Goal: Task Accomplishment & Management: Use online tool/utility

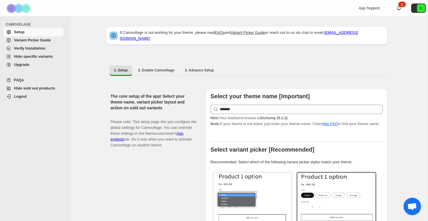
click at [43, 57] on span "Hide specific variants" at bounding box center [33, 56] width 39 height 4
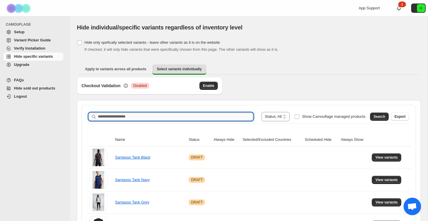
click at [130, 119] on input "Search product name" at bounding box center [176, 116] width 156 height 8
type input "*****"
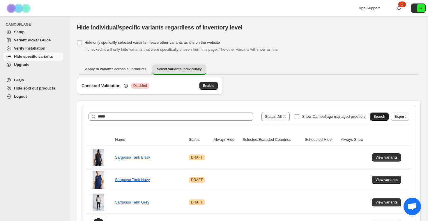
click at [385, 118] on span "Search" at bounding box center [380, 116] width 12 height 5
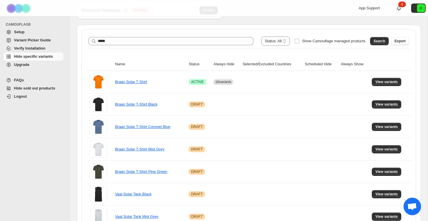
scroll to position [87, 0]
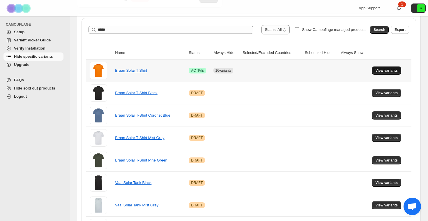
click at [388, 73] on button "View variants" at bounding box center [386, 70] width 29 height 8
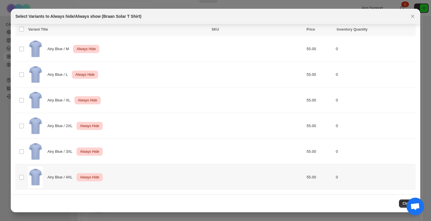
scroll to position [1297, 0]
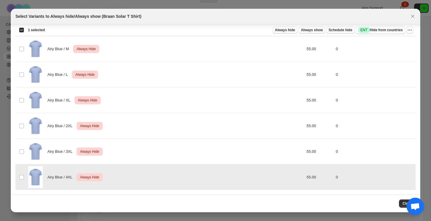
click at [21, 155] on td "Select product variant" at bounding box center [20, 152] width 11 height 26
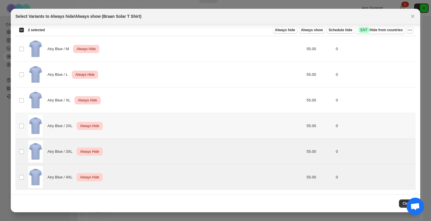
click at [22, 131] on td "Select product variant" at bounding box center [20, 126] width 11 height 26
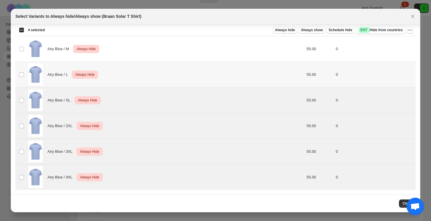
click at [23, 68] on td "Select product variant" at bounding box center [20, 75] width 11 height 26
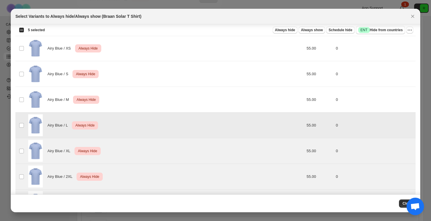
scroll to position [1203, 0]
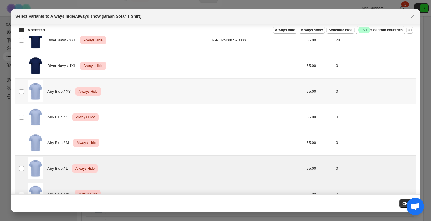
click at [27, 94] on td "Airy Blue / XS Critical Always Hide" at bounding box center [119, 92] width 184 height 26
click at [24, 108] on td "Select product variant" at bounding box center [20, 117] width 11 height 26
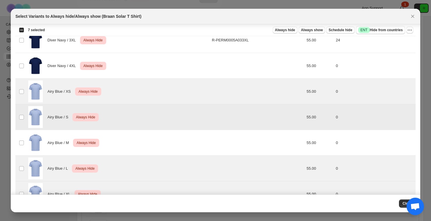
click at [25, 139] on td "Select product variant" at bounding box center [20, 143] width 11 height 26
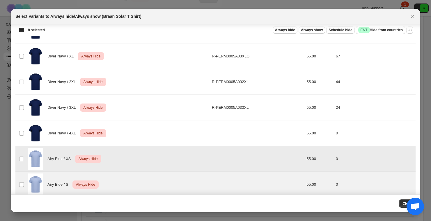
scroll to position [1129, 0]
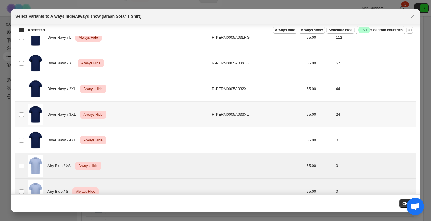
click at [25, 131] on td "Select product variant" at bounding box center [20, 140] width 11 height 26
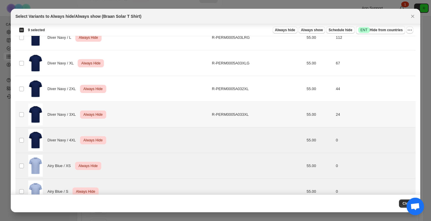
click at [25, 116] on td "Select product variant" at bounding box center [20, 115] width 11 height 26
click at [25, 96] on td "Select product variant" at bounding box center [20, 89] width 11 height 26
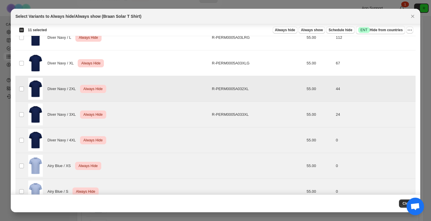
click at [25, 61] on td "Select product variant" at bounding box center [20, 63] width 11 height 26
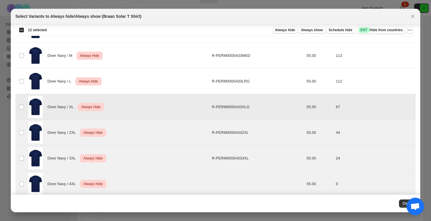
scroll to position [1066, 0]
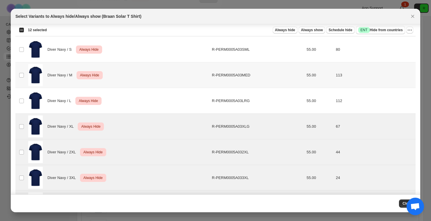
click at [24, 69] on td "Select product variant" at bounding box center [20, 75] width 11 height 26
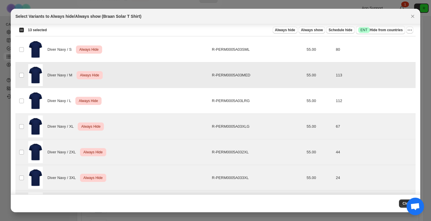
click at [24, 94] on td "Select product variant" at bounding box center [20, 101] width 11 height 26
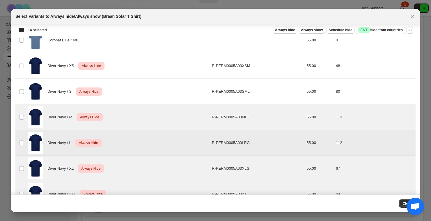
scroll to position [970, 0]
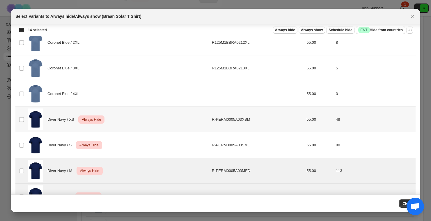
click at [26, 128] on td "Select product variant" at bounding box center [20, 120] width 11 height 26
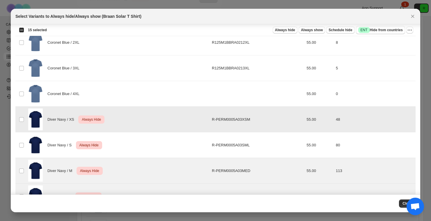
click at [25, 146] on td "Select product variant" at bounding box center [20, 145] width 11 height 26
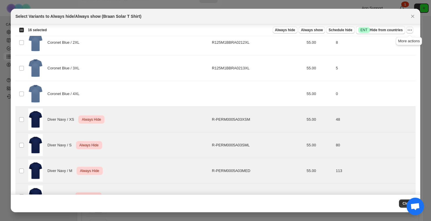
click at [412, 29] on icon "More actions" at bounding box center [410, 30] width 6 height 6
click at [392, 40] on span "Undo always hide" at bounding box center [383, 41] width 30 height 4
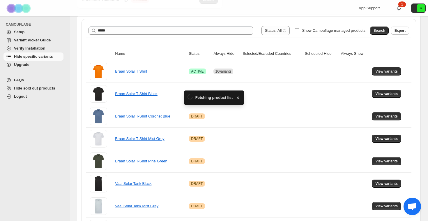
scroll to position [87, 0]
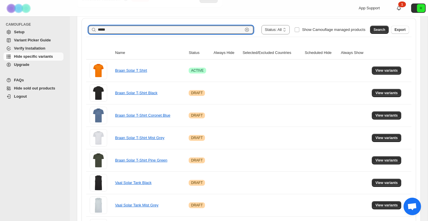
drag, startPoint x: 116, startPoint y: 31, endPoint x: 72, endPoint y: 28, distance: 44.4
click at [72, 28] on div "**********" at bounding box center [249, 97] width 358 height 336
click at [372, 30] on button "Search" at bounding box center [379, 30] width 19 height 8
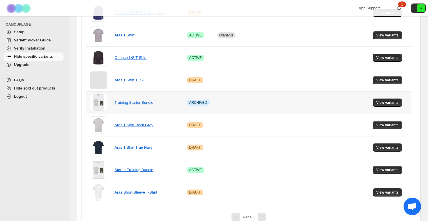
scroll to position [293, 0]
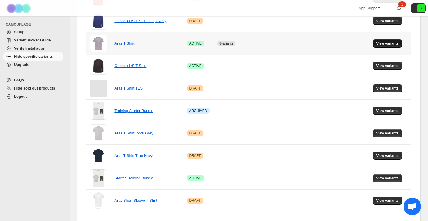
click at [383, 44] on span "View variants" at bounding box center [387, 43] width 22 height 5
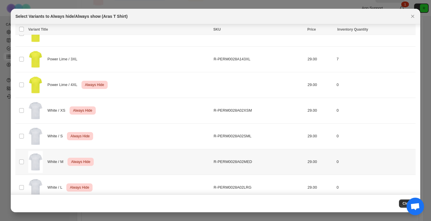
scroll to position [1537, 0]
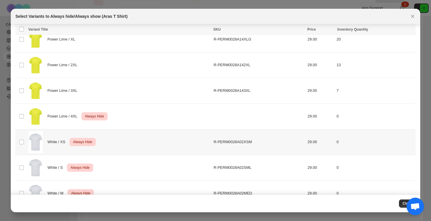
click at [26, 137] on td "Select product variant" at bounding box center [20, 142] width 11 height 26
click at [27, 115] on td "Power Lime / 4XL Critical Always Hide" at bounding box center [120, 116] width 186 height 26
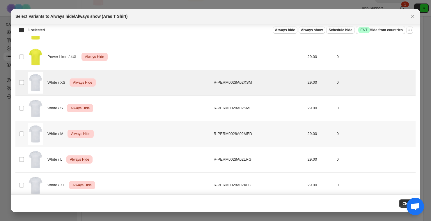
scroll to position [1627, 0]
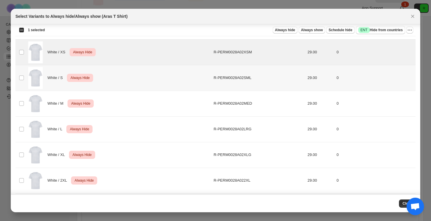
click at [24, 83] on td "Select product variant" at bounding box center [20, 78] width 11 height 26
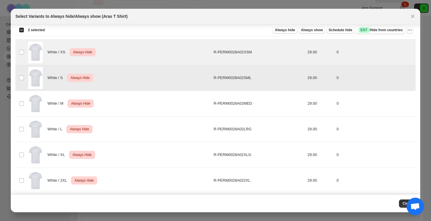
click at [24, 98] on td "Select product variant" at bounding box center [20, 104] width 11 height 26
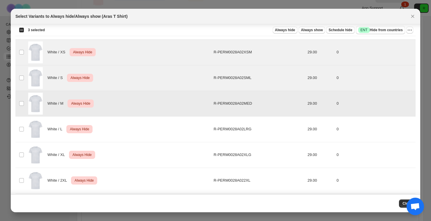
click at [24, 122] on td "Select product variant" at bounding box center [20, 129] width 11 height 26
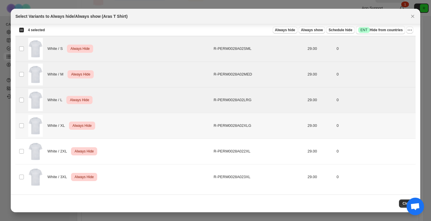
scroll to position [1656, 0]
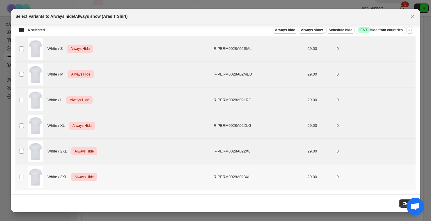
click at [22, 173] on td "Select product variant" at bounding box center [20, 177] width 11 height 26
click at [409, 30] on icon "More actions" at bounding box center [410, 30] width 6 height 6
click at [394, 45] on button "Undo always hide" at bounding box center [389, 41] width 46 height 9
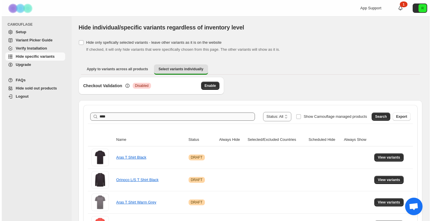
scroll to position [0, 0]
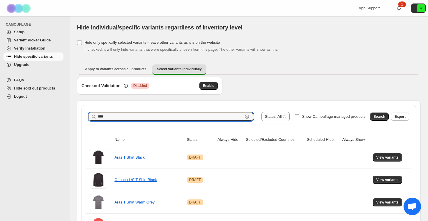
drag, startPoint x: 178, startPoint y: 119, endPoint x: 75, endPoint y: 117, distance: 103.8
drag, startPoint x: 346, startPoint y: 141, endPoint x: 379, endPoint y: 119, distance: 39.7
click at [379, 119] on button "Search" at bounding box center [379, 116] width 19 height 8
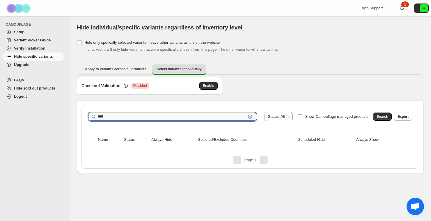
click at [99, 118] on input "****" at bounding box center [172, 116] width 148 height 8
click at [387, 115] on span "Search" at bounding box center [383, 116] width 12 height 5
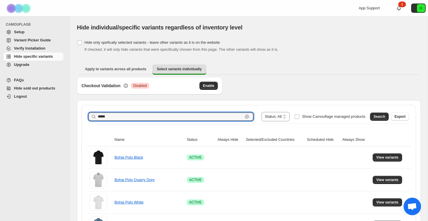
drag, startPoint x: 122, startPoint y: 118, endPoint x: 79, endPoint y: 111, distance: 44.0
click at [376, 115] on span "Search" at bounding box center [380, 116] width 12 height 5
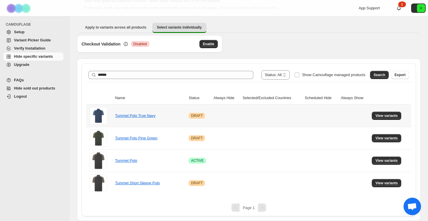
scroll to position [42, 0]
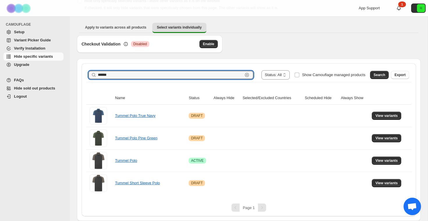
drag, startPoint x: 126, startPoint y: 75, endPoint x: 58, endPoint y: 73, distance: 68.8
click at [58, 73] on div "**********" at bounding box center [214, 89] width 428 height 262
type input "*****"
click at [378, 74] on span "Search" at bounding box center [380, 75] width 12 height 5
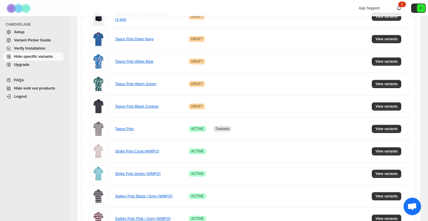
scroll to position [244, 0]
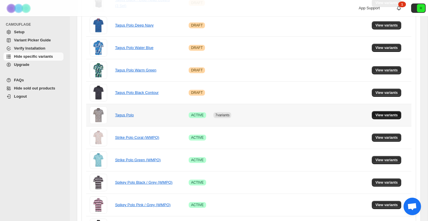
click at [384, 113] on button "View variants" at bounding box center [386, 115] width 29 height 8
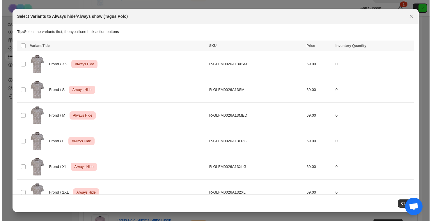
scroll to position [197, 0]
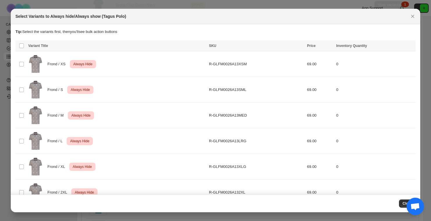
click at [24, 62] on html "**********" at bounding box center [215, 110] width 431 height 221
click at [21, 70] on html "**********" at bounding box center [215, 110] width 431 height 221
click at [21, 66] on html "**********" at bounding box center [215, 110] width 431 height 221
click at [23, 64] on html "**********" at bounding box center [215, 110] width 431 height 221
drag, startPoint x: 355, startPoint y: 115, endPoint x: 21, endPoint y: 62, distance: 338.4
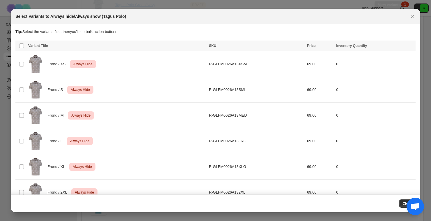
click at [21, 62] on html "**********" at bounding box center [215, 110] width 431 height 221
click at [21, 63] on html "**********" at bounding box center [215, 110] width 431 height 221
click at [414, 14] on icon "Close" at bounding box center [413, 16] width 6 height 6
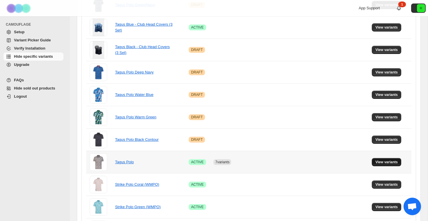
click at [381, 163] on span "View variants" at bounding box center [387, 162] width 22 height 5
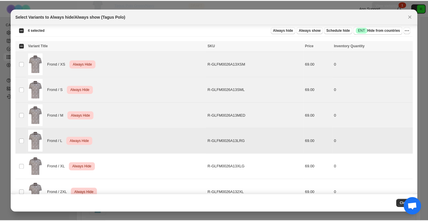
scroll to position [88, 0]
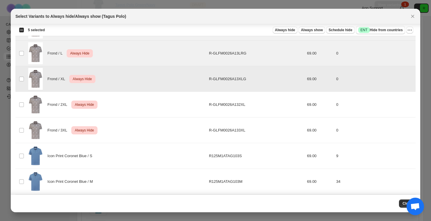
click at [23, 101] on td "Select product variant" at bounding box center [20, 105] width 11 height 26
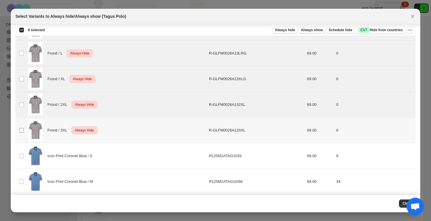
click at [19, 128] on span ":r8m:" at bounding box center [21, 130] width 5 height 5
click at [409, 29] on icon "More actions" at bounding box center [410, 30] width 6 height 6
click at [386, 44] on span "Undo always hide" at bounding box center [389, 42] width 42 height 6
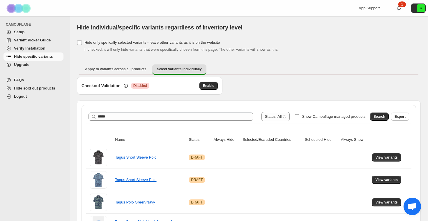
scroll to position [0, 0]
click at [156, 121] on div "**********" at bounding box center [248, 117] width 325 height 14
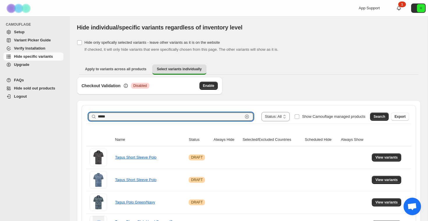
drag, startPoint x: 160, startPoint y: 118, endPoint x: 17, endPoint y: 104, distance: 143.8
type input "*"
type input "******"
click at [381, 116] on span "Search" at bounding box center [380, 116] width 12 height 5
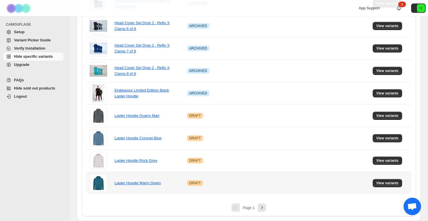
scroll to position [401, 0]
click at [262, 208] on icon "Next" at bounding box center [262, 208] width 6 height 6
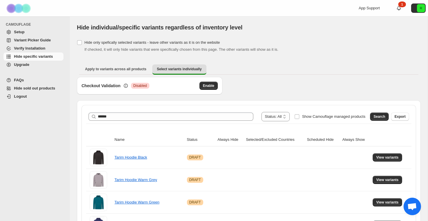
scroll to position [0, 0]
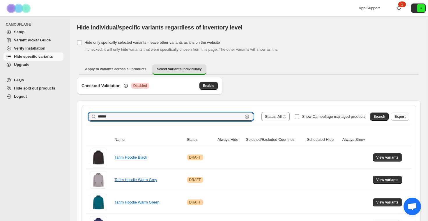
drag, startPoint x: 238, startPoint y: 119, endPoint x: 21, endPoint y: 97, distance: 218.2
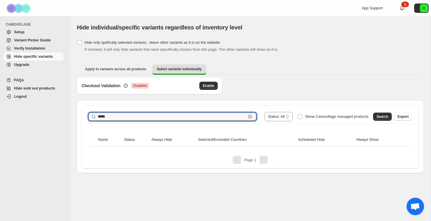
drag, startPoint x: 208, startPoint y: 117, endPoint x: 29, endPoint y: 96, distance: 179.5
click at [29, 96] on div "**********" at bounding box center [215, 110] width 431 height 221
click at [380, 114] on button "Search" at bounding box center [382, 116] width 19 height 8
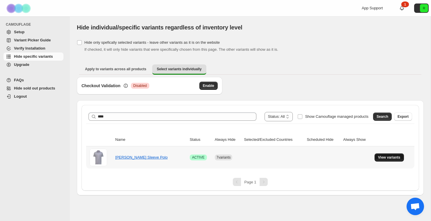
click at [396, 157] on span "View variants" at bounding box center [389, 157] width 22 height 5
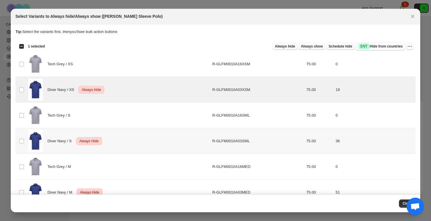
click at [24, 136] on td "Select product variant" at bounding box center [20, 141] width 11 height 26
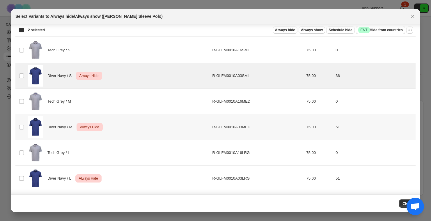
click at [25, 119] on td "Select product variant" at bounding box center [20, 127] width 11 height 26
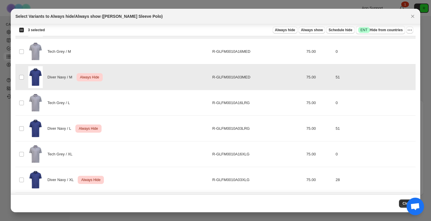
scroll to position [139, 0]
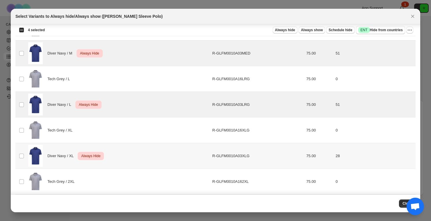
click at [27, 153] on td "Diver Navy / XL Critical Always Hide" at bounding box center [119, 156] width 184 height 26
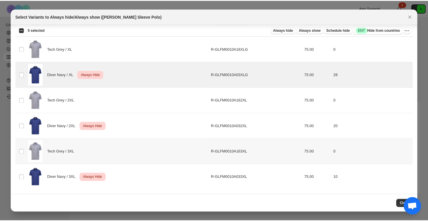
scroll to position [220, 0]
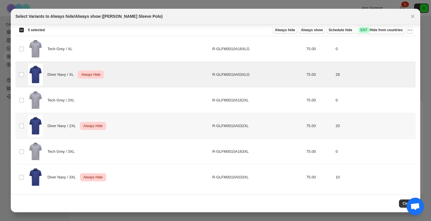
click at [25, 128] on td "Select product variant" at bounding box center [20, 126] width 11 height 26
click at [22, 179] on span ":r8:" at bounding box center [21, 177] width 5 height 5
click at [28, 176] on img ":r8:" at bounding box center [35, 177] width 15 height 22
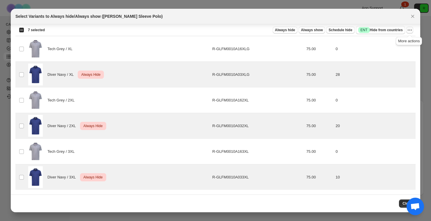
click at [409, 29] on icon "More actions" at bounding box center [410, 30] width 6 height 6
click at [379, 43] on span "Undo always hide" at bounding box center [383, 41] width 30 height 4
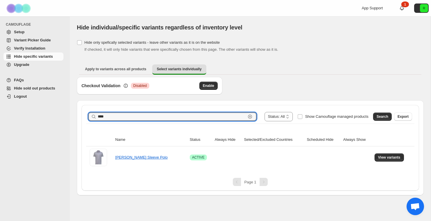
drag, startPoint x: 149, startPoint y: 117, endPoint x: 43, endPoint y: 109, distance: 106.6
click at [43, 109] on div "**********" at bounding box center [215, 110] width 431 height 221
click at [387, 114] on span "Search" at bounding box center [383, 116] width 12 height 5
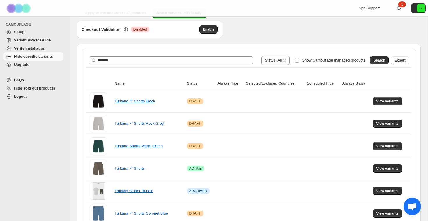
scroll to position [14, 0]
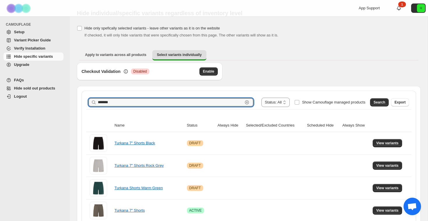
drag, startPoint x: 120, startPoint y: 105, endPoint x: 72, endPoint y: 100, distance: 48.6
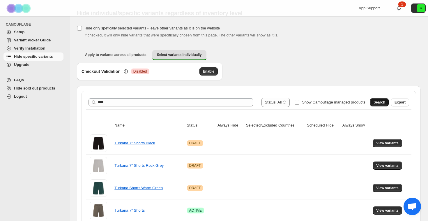
drag, startPoint x: 311, startPoint y: 109, endPoint x: 380, endPoint y: 101, distance: 69.2
click at [380, 101] on span "Search" at bounding box center [380, 102] width 12 height 5
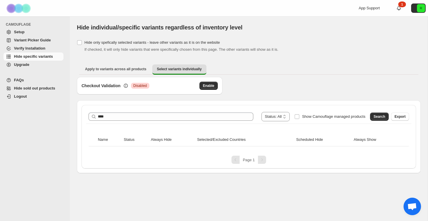
scroll to position [0, 0]
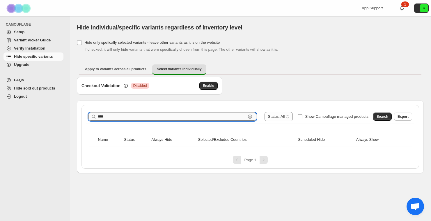
click at [103, 116] on input "****" at bounding box center [172, 116] width 148 height 8
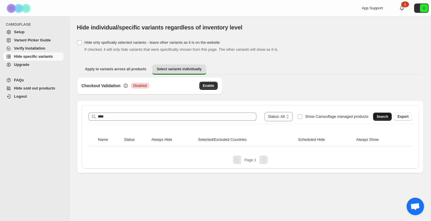
click at [385, 116] on span "Search" at bounding box center [383, 116] width 12 height 5
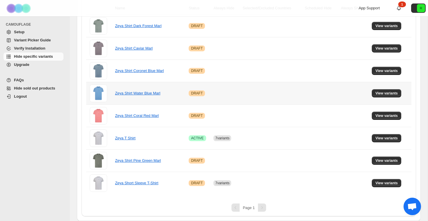
scroll to position [131, 0]
click at [382, 135] on button "View variants" at bounding box center [386, 138] width 29 height 8
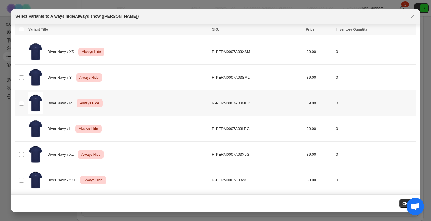
scroll to position [1229, 0]
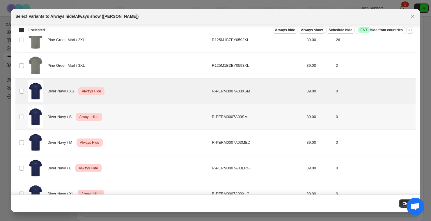
click at [22, 114] on td "Select product variant" at bounding box center [20, 117] width 11 height 26
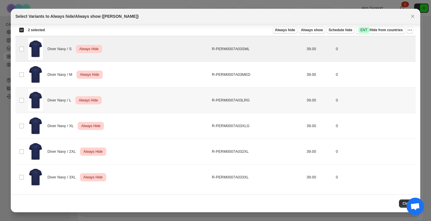
scroll to position [1297, 0]
click at [23, 78] on td "Select product variant" at bounding box center [20, 75] width 11 height 26
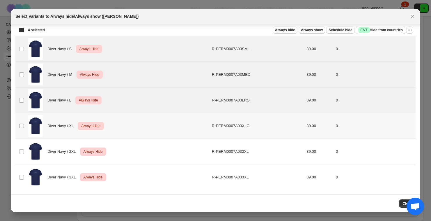
click at [22, 128] on span ":r1a:" at bounding box center [21, 125] width 5 height 5
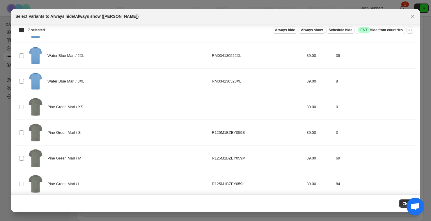
scroll to position [982, 0]
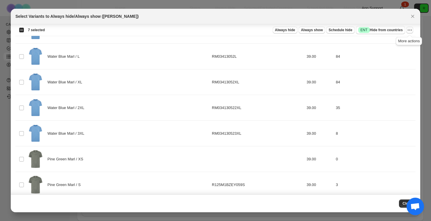
click at [410, 31] on icon "More actions" at bounding box center [410, 30] width 6 height 6
click at [392, 40] on span "Undo always hide" at bounding box center [383, 41] width 30 height 4
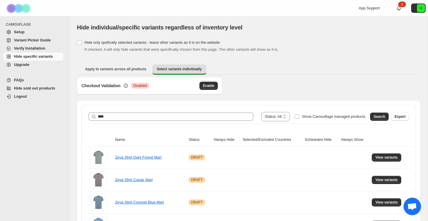
scroll to position [0, 0]
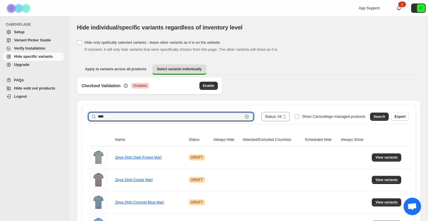
drag, startPoint x: 106, startPoint y: 117, endPoint x: 73, endPoint y: 115, distance: 32.9
click at [73, 115] on div "**********" at bounding box center [249, 184] width 358 height 336
click at [378, 115] on span "Search" at bounding box center [380, 116] width 12 height 5
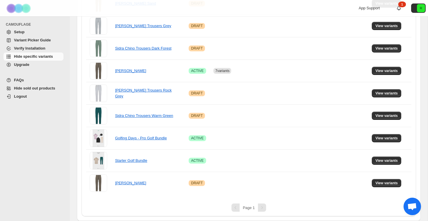
scroll to position [199, 0]
click at [387, 71] on span "View variants" at bounding box center [387, 70] width 22 height 5
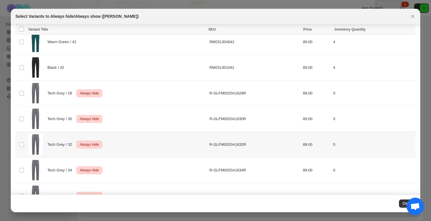
scroll to position [1566, 0]
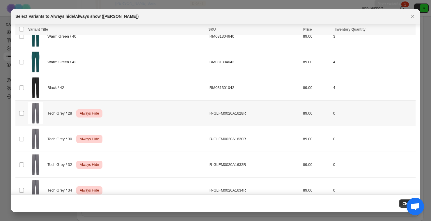
click at [17, 109] on td "Select product variant" at bounding box center [20, 114] width 11 height 26
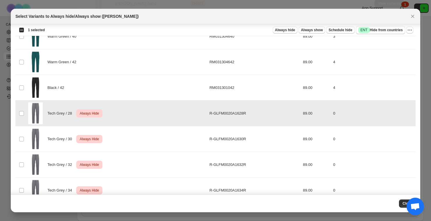
click at [22, 123] on td "Select product variant" at bounding box center [20, 114] width 11 height 26
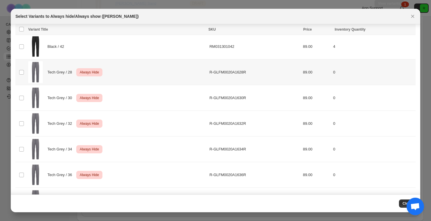
scroll to position [1615, 0]
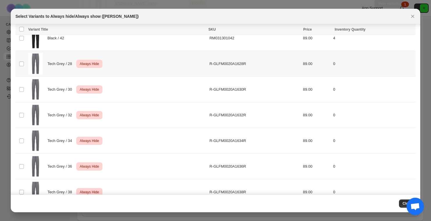
click at [20, 57] on td "Select product variant" at bounding box center [20, 64] width 11 height 26
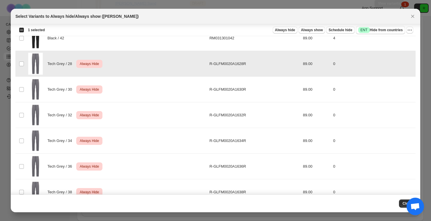
click at [24, 81] on td "Select product variant" at bounding box center [20, 90] width 11 height 26
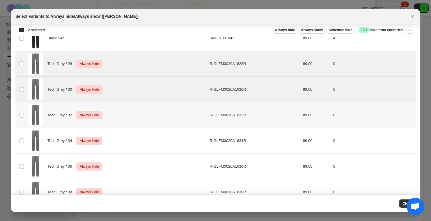
click at [23, 111] on td "Select product variant" at bounding box center [20, 115] width 11 height 26
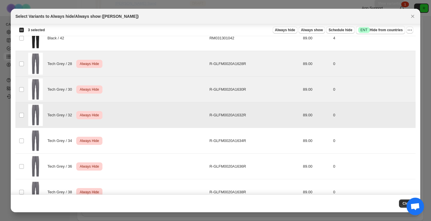
scroll to position [1657, 0]
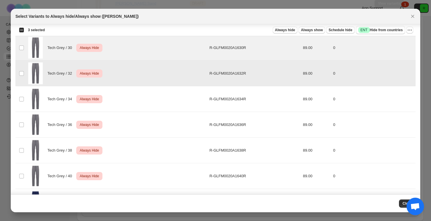
click at [22, 90] on td "Select product variant" at bounding box center [20, 99] width 11 height 26
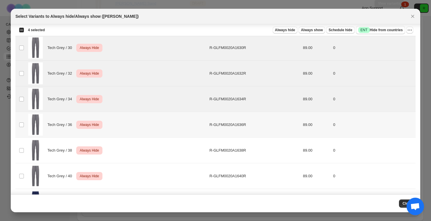
click at [23, 120] on td "Select product variant" at bounding box center [20, 125] width 11 height 26
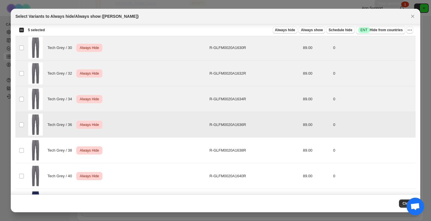
click at [23, 144] on td "Select product variant" at bounding box center [20, 151] width 11 height 26
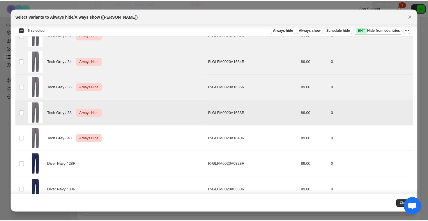
scroll to position [1700, 0]
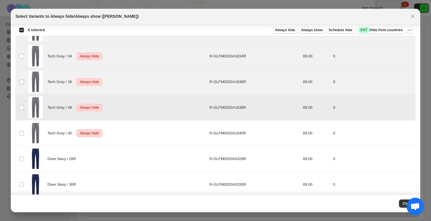
click at [23, 118] on td "Select product variant" at bounding box center [20, 108] width 11 height 26
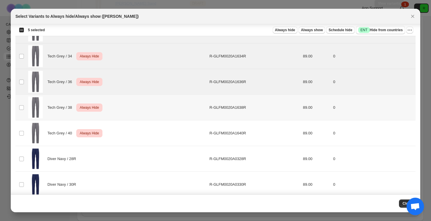
click at [23, 98] on td "Select product variant" at bounding box center [20, 108] width 11 height 26
click at [22, 125] on td "Select product variant" at bounding box center [20, 133] width 11 height 26
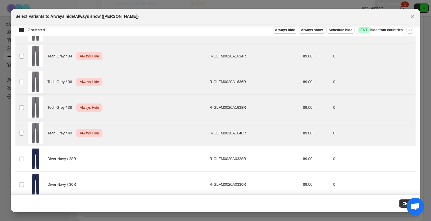
click at [412, 21] on div "Select Variants to Always hide/Always show ([PERSON_NAME])" at bounding box center [216, 16] width 410 height 15
click at [411, 20] on button "Close" at bounding box center [413, 16] width 8 height 8
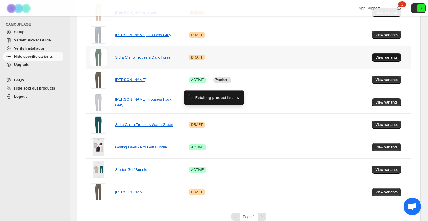
scroll to position [199, 0]
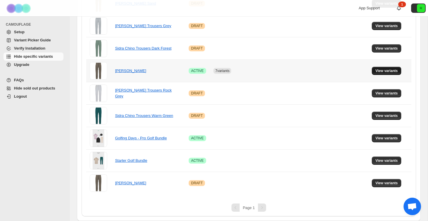
click at [386, 69] on span "View variants" at bounding box center [387, 70] width 22 height 5
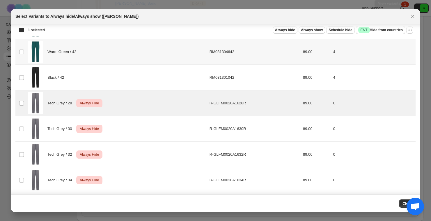
scroll to position [1617, 0]
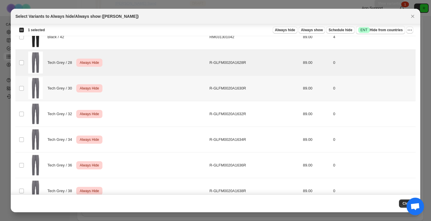
click at [21, 93] on td "Select product variant" at bounding box center [20, 88] width 11 height 26
click at [21, 116] on span ":r6n:" at bounding box center [21, 113] width 5 height 5
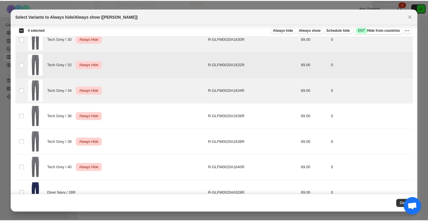
scroll to position [1689, 0]
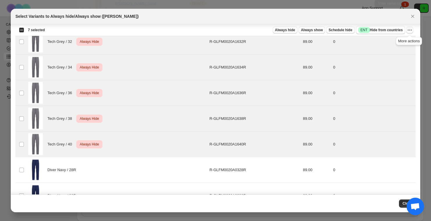
click at [413, 30] on icon "More actions" at bounding box center [410, 30] width 6 height 6
click at [394, 45] on button "Undo always hide" at bounding box center [389, 41] width 46 height 9
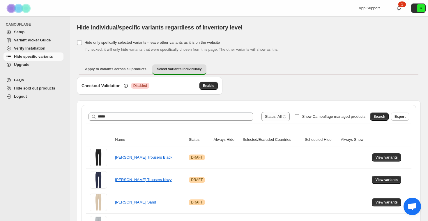
scroll to position [0, 0]
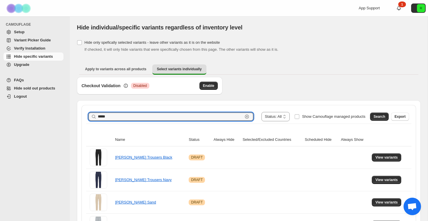
drag, startPoint x: 85, startPoint y: 115, endPoint x: 69, endPoint y: 111, distance: 17.0
click at [69, 111] on div "**********" at bounding box center [214, 210] width 428 height 420
click at [379, 114] on button "Search" at bounding box center [379, 116] width 19 height 8
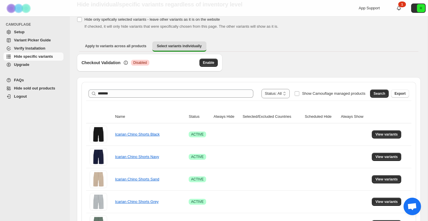
scroll to position [21, 0]
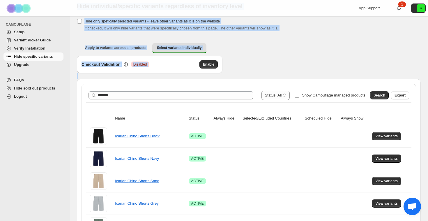
drag, startPoint x: 74, startPoint y: 99, endPoint x: 59, endPoint y: 96, distance: 15.3
click at [59, 96] on div "**********" at bounding box center [214, 222] width 428 height 487
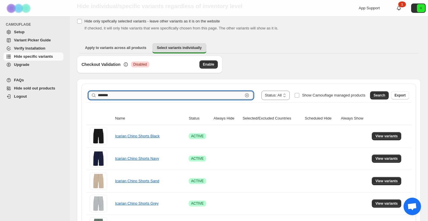
click at [111, 96] on input "*******" at bounding box center [170, 95] width 145 height 8
drag, startPoint x: 119, startPoint y: 95, endPoint x: 82, endPoint y: 94, distance: 36.7
drag, startPoint x: 326, startPoint y: 96, endPoint x: 381, endPoint y: 95, distance: 55.4
click at [381, 95] on span "Search" at bounding box center [380, 95] width 12 height 5
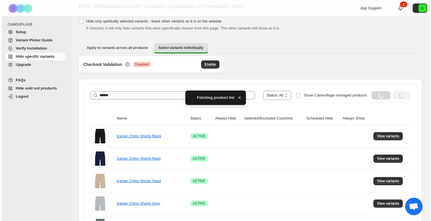
scroll to position [0, 0]
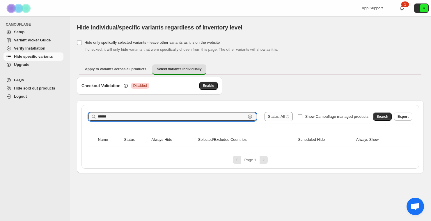
drag, startPoint x: 121, startPoint y: 117, endPoint x: 67, endPoint y: 109, distance: 54.1
click at [67, 109] on div "**********" at bounding box center [215, 110] width 431 height 221
click at [381, 115] on span "Search" at bounding box center [383, 116] width 12 height 5
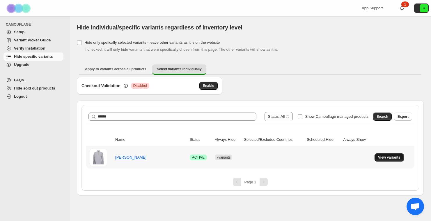
click at [396, 158] on span "View variants" at bounding box center [389, 157] width 22 height 5
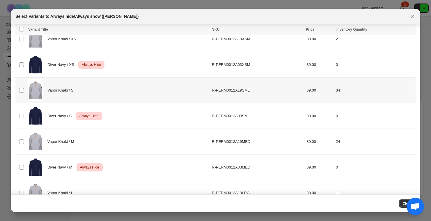
scroll to position [16, 0]
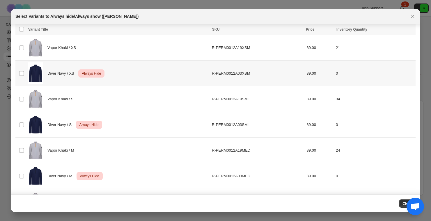
click at [23, 77] on td "Select product variant" at bounding box center [20, 74] width 11 height 26
click at [24, 127] on td "Select product variant" at bounding box center [20, 125] width 11 height 26
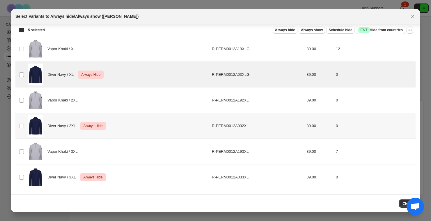
scroll to position [220, 0]
click at [21, 182] on td "Select product variant" at bounding box center [20, 177] width 11 height 26
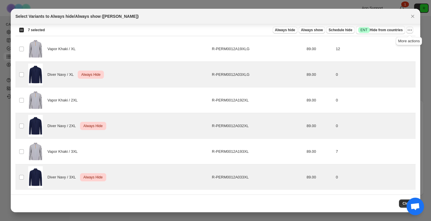
click at [410, 29] on icon "More actions" at bounding box center [410, 30] width 6 height 6
click at [387, 42] on span "Undo always hide" at bounding box center [383, 41] width 30 height 4
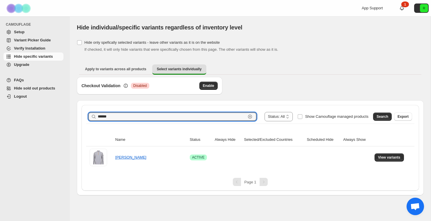
drag, startPoint x: 73, startPoint y: 112, endPoint x: 68, endPoint y: 112, distance: 5.0
click at [68, 112] on div "**********" at bounding box center [215, 110] width 431 height 221
type input "******"
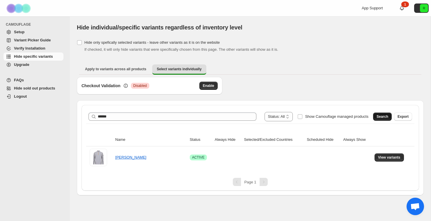
click at [378, 114] on span "Search" at bounding box center [383, 116] width 12 height 5
click at [385, 158] on span "View variants" at bounding box center [389, 157] width 22 height 5
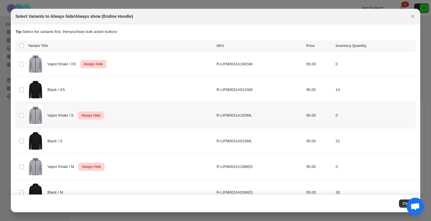
scroll to position [15, 0]
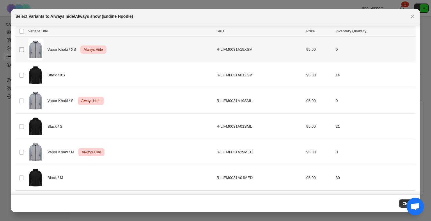
click at [23, 52] on span ":rao:" at bounding box center [21, 49] width 5 height 5
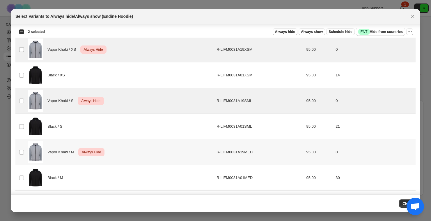
click at [22, 148] on td "Select product variant" at bounding box center [20, 152] width 11 height 26
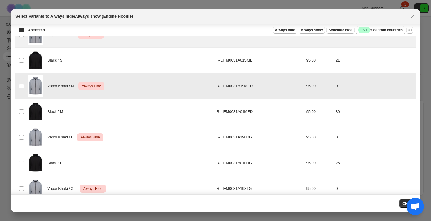
scroll to position [107, 0]
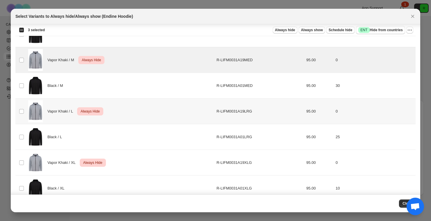
click at [24, 112] on td "Select product variant" at bounding box center [20, 111] width 11 height 26
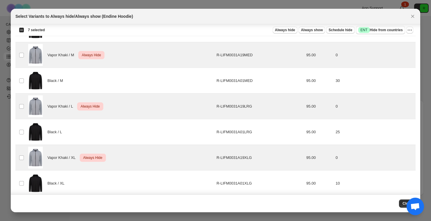
scroll to position [14, 0]
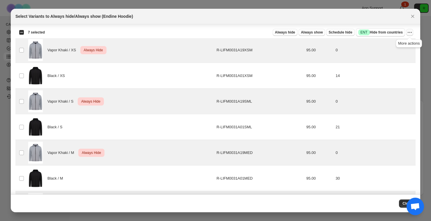
click at [411, 32] on icon "More actions" at bounding box center [410, 32] width 6 height 6
click at [392, 44] on span "Undo always hide" at bounding box center [383, 44] width 30 height 4
